Goal: Task Accomplishment & Management: Manage account settings

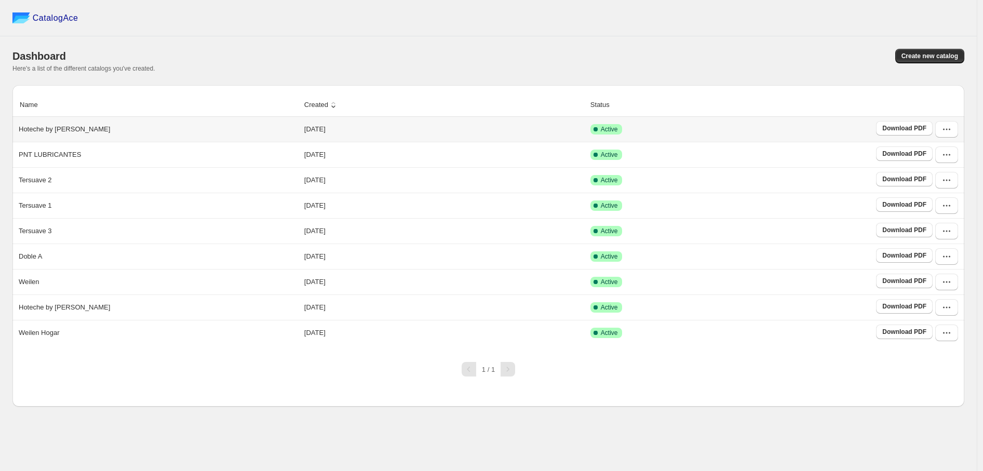
click at [97, 127] on div "Hoteche by [PERSON_NAME]" at bounding box center [156, 127] width 283 height 15
click at [945, 126] on icon "button" at bounding box center [946, 129] width 10 height 10
click at [948, 155] on span "View catalog" at bounding box center [938, 153] width 38 height 8
click at [513, 376] on div at bounding box center [507, 369] width 15 height 15
click at [947, 306] on icon "button" at bounding box center [946, 307] width 10 height 10
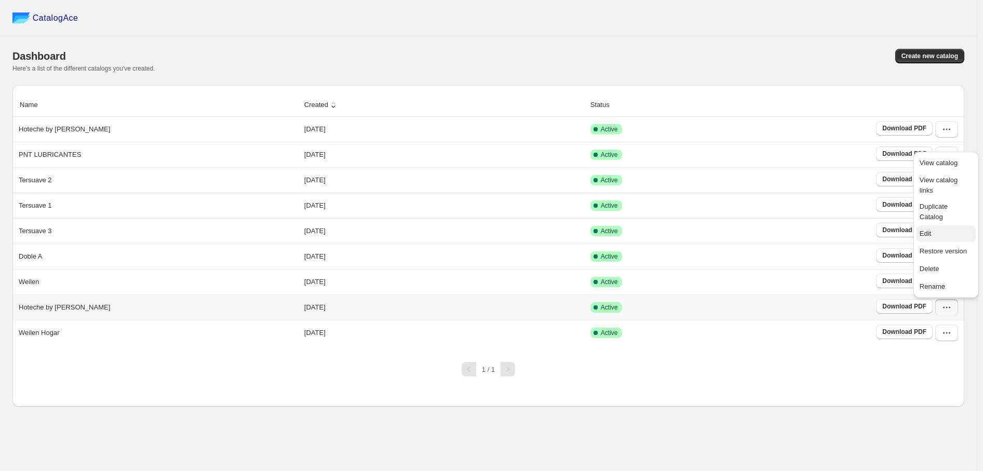
click at [928, 229] on span "Edit" at bounding box center [924, 233] width 11 height 8
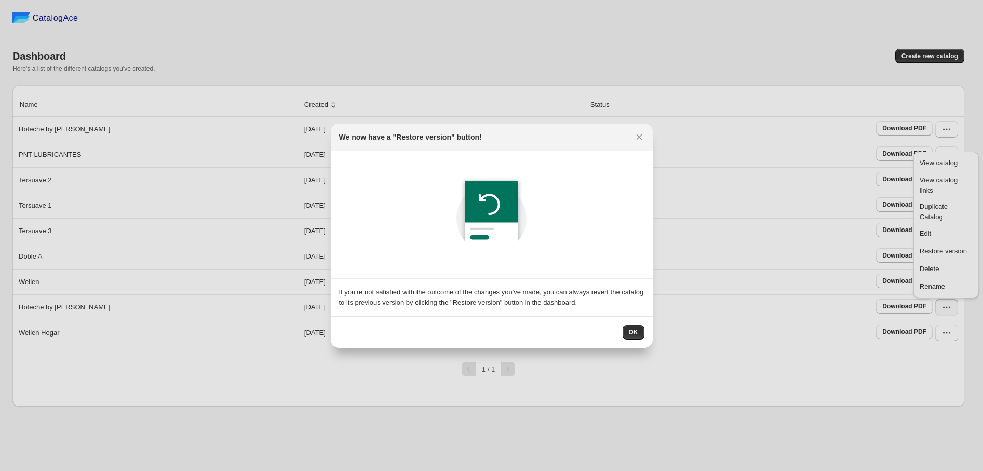
click at [650, 138] on div "We now have a "Restore version" button!" at bounding box center [492, 138] width 322 height 28
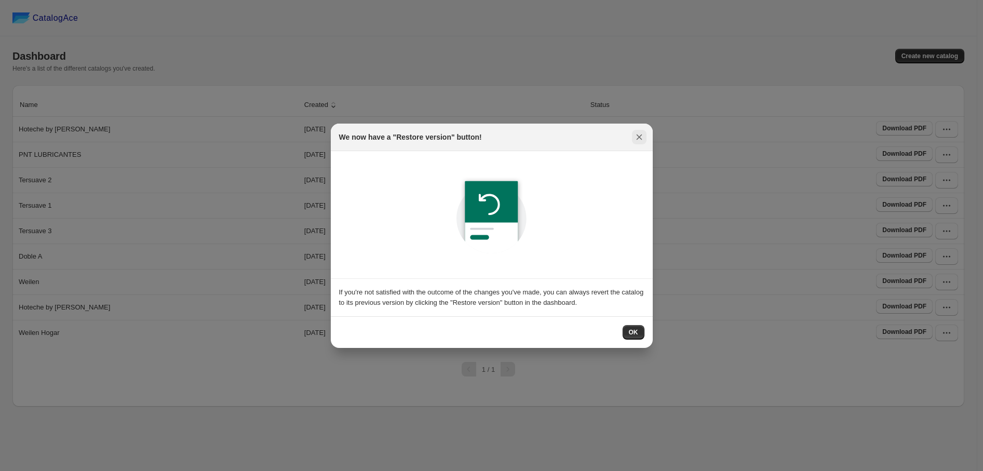
click at [642, 137] on icon ":r9:" at bounding box center [639, 137] width 10 height 10
